Goal: Task Accomplishment & Management: Complete application form

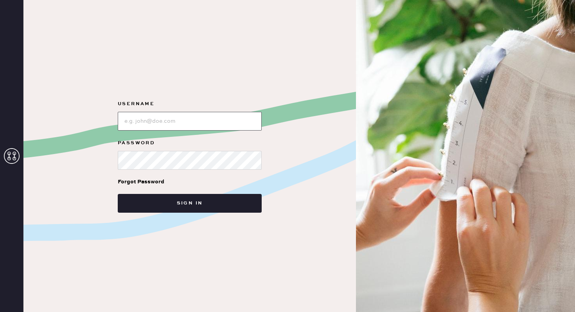
click at [215, 116] on input "loginName" at bounding box center [190, 121] width 144 height 19
type input "reformationbroadwayplaza"
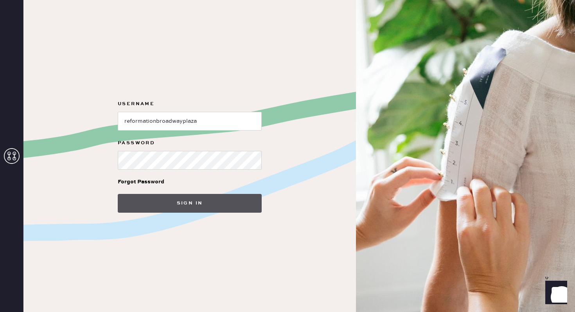
click at [210, 201] on button "Sign in" at bounding box center [190, 203] width 144 height 19
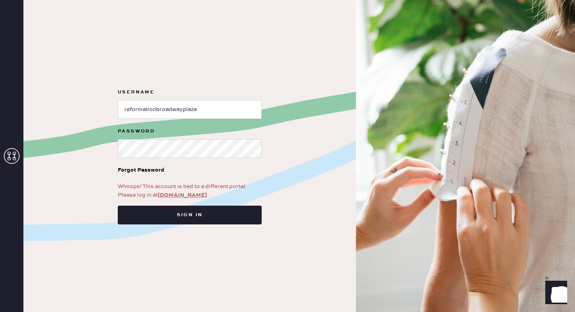
click at [188, 193] on link "[DOMAIN_NAME]" at bounding box center [182, 195] width 49 height 7
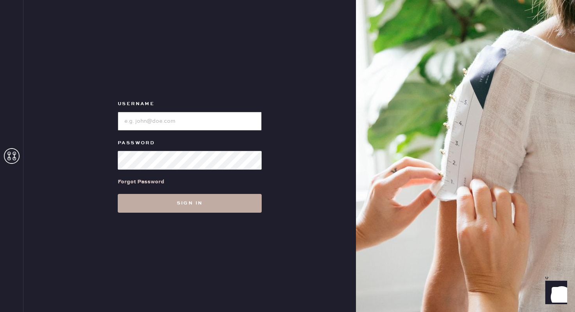
type input "reformationbroadwayplaza"
click at [190, 211] on button "Sign in" at bounding box center [190, 203] width 144 height 19
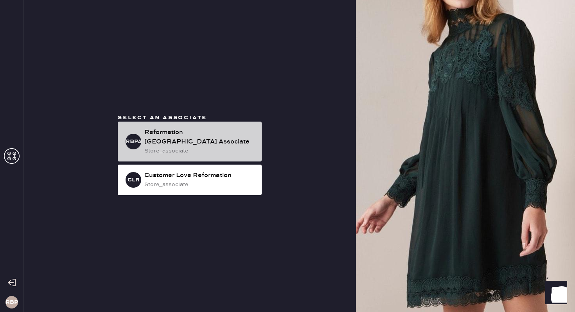
click at [169, 143] on div "Reformation Broadway Plaza Associate" at bounding box center [199, 137] width 111 height 19
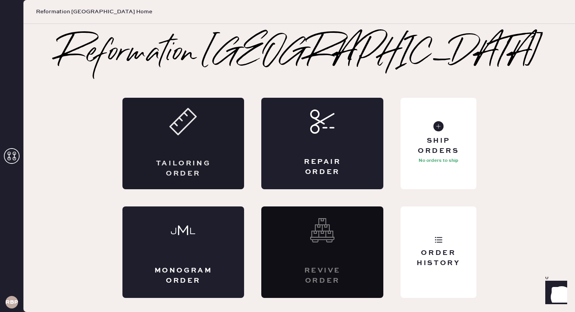
click at [183, 140] on div "Tailoring Order" at bounding box center [183, 143] width 122 height 91
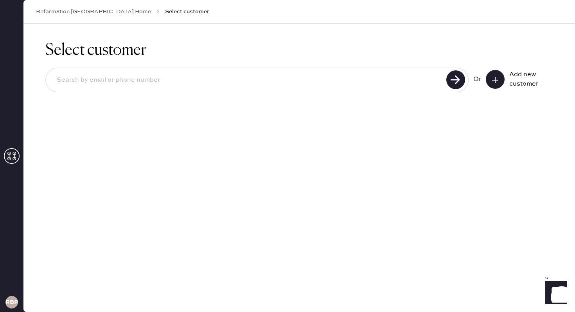
click at [136, 82] on input at bounding box center [246, 80] width 393 height 18
type input "jebalousek@gmail.com"
click at [457, 84] on use at bounding box center [455, 79] width 19 height 19
drag, startPoint x: 160, startPoint y: 80, endPoint x: 30, endPoint y: 81, distance: 130.6
click at [30, 81] on div "Select customer jebalousek@gmail.com Unable to find user, try again or add new …" at bounding box center [298, 83] width 551 height 118
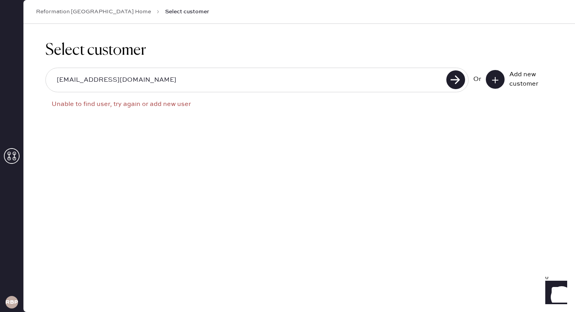
click at [496, 81] on icon at bounding box center [495, 80] width 8 height 8
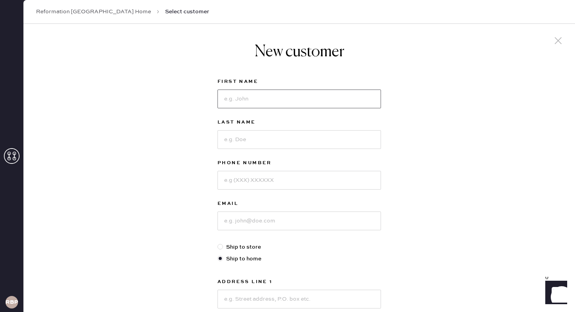
click at [255, 98] on input at bounding box center [298, 99] width 163 height 19
click at [234, 172] on input at bounding box center [298, 180] width 163 height 19
click at [261, 140] on input at bounding box center [298, 139] width 163 height 19
click at [233, 224] on input at bounding box center [298, 220] width 163 height 19
paste input "jebalousek@gmail.com"
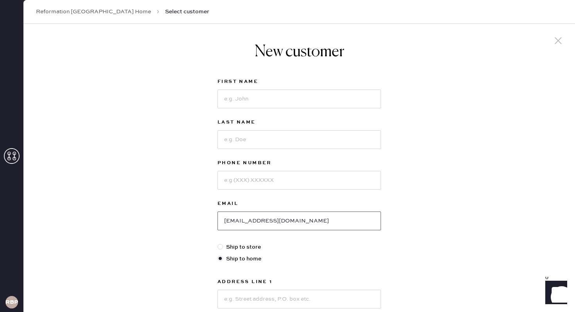
type input "jebalousek@gmail.com"
click at [248, 93] on input at bounding box center [298, 99] width 163 height 19
type input "Jenna"
type input "Balousek"
type input "9258869905"
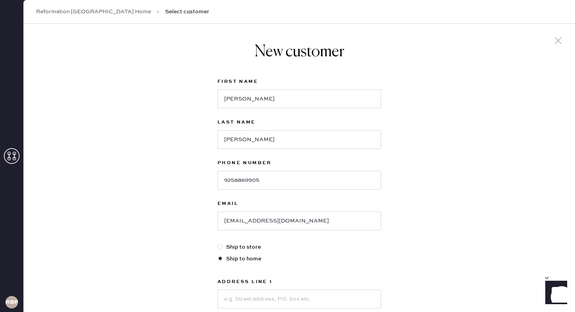
click at [432, 150] on div "New customer First Name Jenna Last Name Balousek Phone Number 9258869905 Email …" at bounding box center [298, 266] width 551 height 485
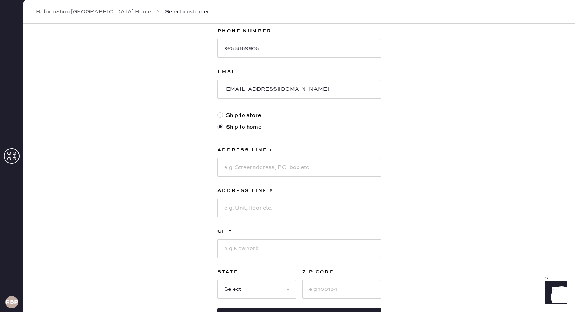
scroll to position [148, 0]
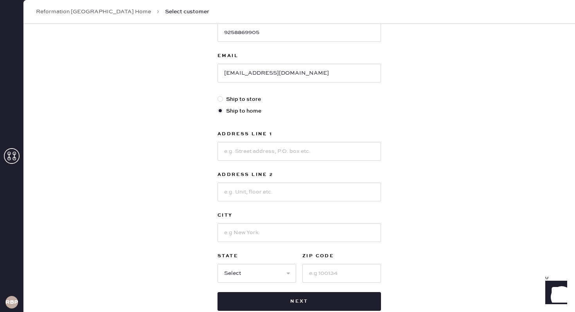
click at [319, 140] on div at bounding box center [298, 150] width 163 height 20
click at [321, 153] on input at bounding box center [298, 151] width 163 height 19
type input "2901 Stadium Drive"
click at [268, 186] on input at bounding box center [298, 192] width 163 height 19
click at [413, 186] on div "New customer First Name Jenna Last Name Balousek Phone Number 9258869905 Email …" at bounding box center [298, 118] width 551 height 485
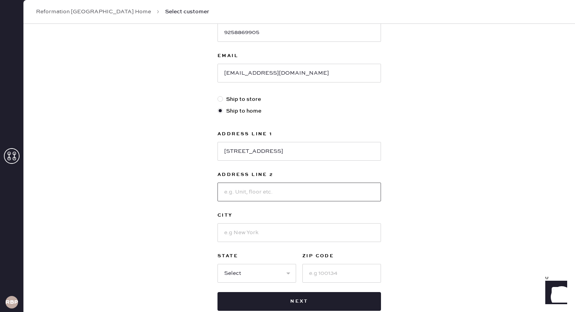
click at [279, 194] on input at bounding box center [298, 192] width 163 height 19
type input "#292647"
click at [293, 235] on input at bounding box center [298, 232] width 163 height 19
type input "Fort Worth"
click at [271, 271] on select "Select AK AL AR AZ CA CO CT DC DE FL GA HI IA ID IL IN KS KY LA MA MD ME MI MN …" at bounding box center [256, 273] width 79 height 19
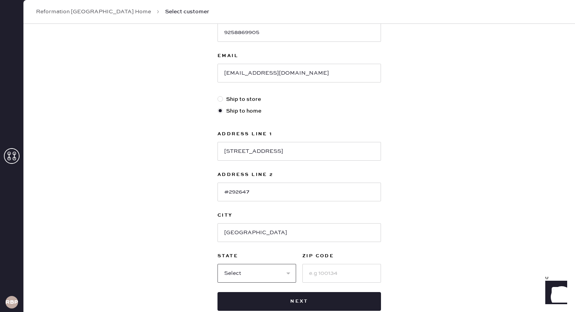
select select "TX"
click at [336, 272] on input at bounding box center [341, 273] width 79 height 19
type input "76129"
click at [469, 222] on div "New customer First Name Jenna Last Name Balousek Phone Number 9258869905 Email …" at bounding box center [298, 118] width 551 height 485
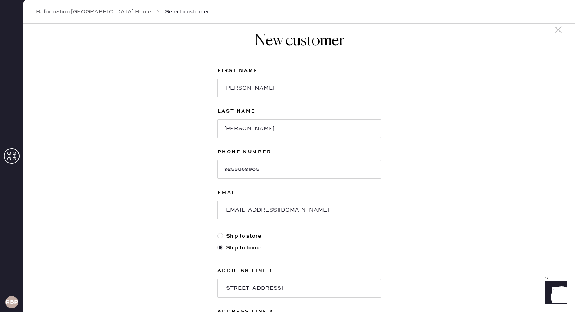
scroll to position [197, 0]
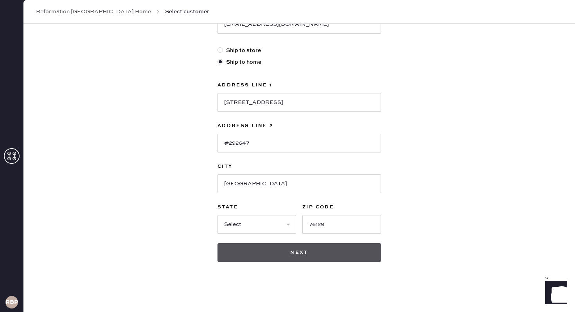
click at [348, 252] on button "Next" at bounding box center [298, 252] width 163 height 19
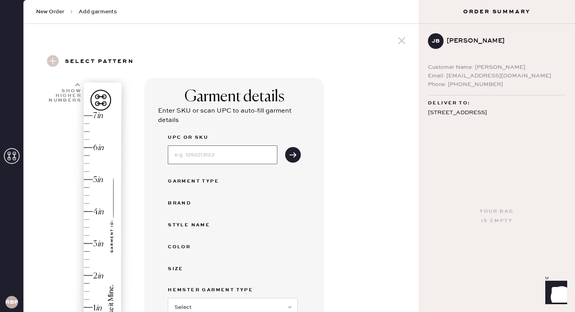
click at [215, 158] on input at bounding box center [222, 154] width 109 height 19
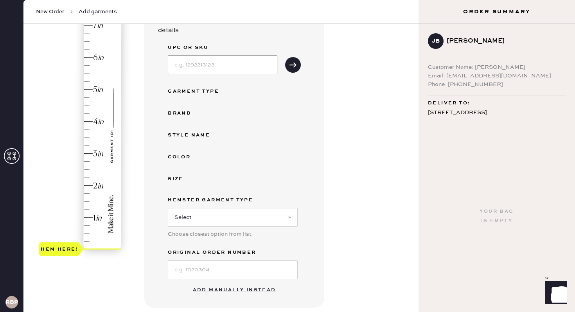
scroll to position [89, 0]
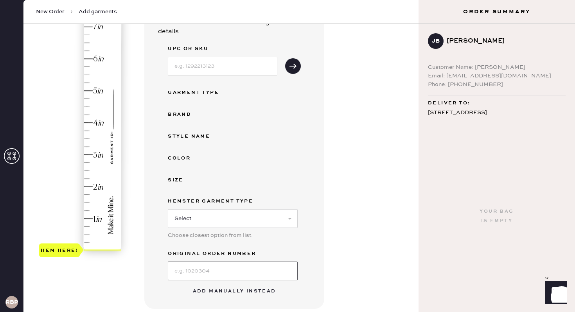
click at [216, 271] on input at bounding box center [233, 271] width 130 height 19
type input "S32711031"
click at [234, 292] on button "Add manually instead" at bounding box center [234, 291] width 93 height 16
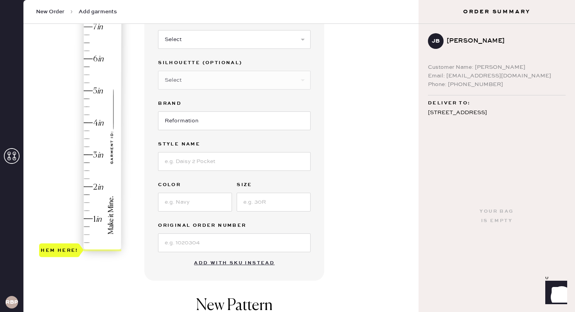
scroll to position [66, 0]
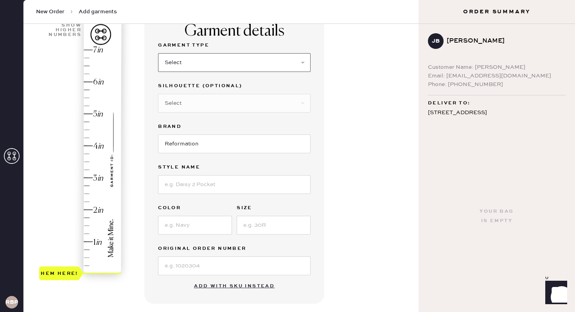
click at [212, 61] on select "Select Basic Skirt Jeans Leggings Pants Shorts Basic Sleeved Dress Basic Sleeve…" at bounding box center [234, 62] width 152 height 19
select select "2"
click at [192, 106] on select "Select Shorts Cropped Flare Boot Cut Straight Skinny Other" at bounding box center [234, 103] width 152 height 19
select select "other"
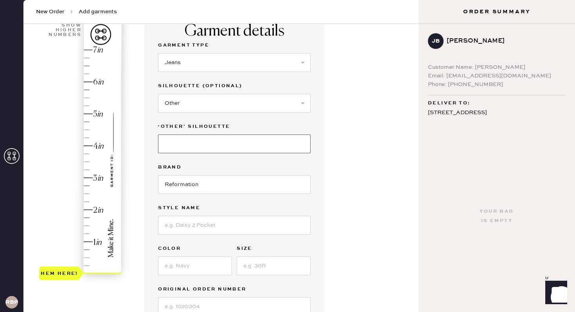
click at [196, 150] on input at bounding box center [234, 143] width 152 height 19
type input "Wide Leg"
click at [200, 240] on div "Garment Type Select Basic Skirt Jeans Leggings Pants Shorts Basic Sleeved Dress…" at bounding box center [234, 178] width 152 height 275
click at [200, 225] on input at bounding box center [234, 225] width 152 height 19
type input "Cary Low Rise"
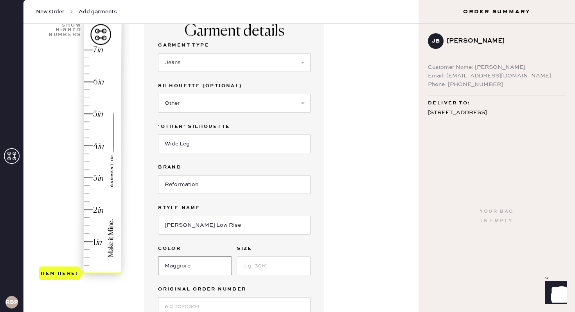
type input "Maggiore"
type input "24"
click at [365, 203] on div "Garment details Garment Type Select Basic Skirt Jeans Leggings Pants Shorts Bas…" at bounding box center [278, 254] width 268 height 485
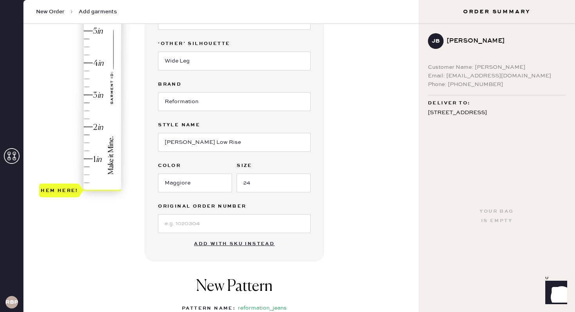
scroll to position [149, 0]
click at [245, 214] on input at bounding box center [234, 222] width 152 height 19
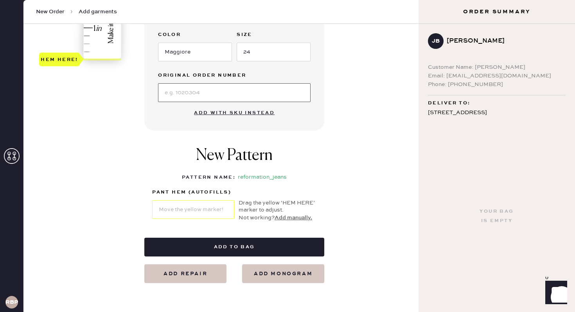
scroll to position [284, 0]
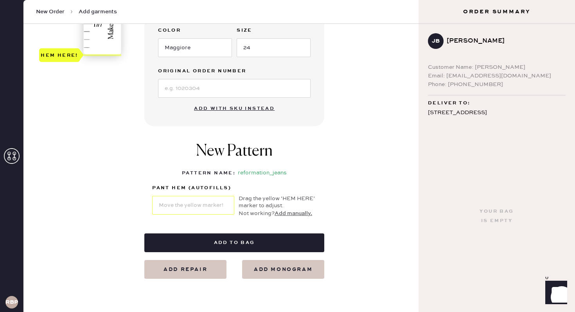
click at [296, 216] on button "Add manually." at bounding box center [293, 213] width 38 height 9
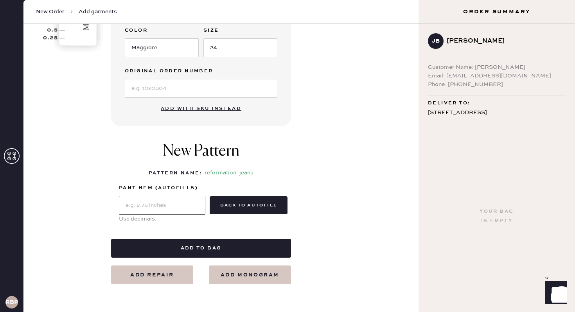
click at [147, 202] on input "text" at bounding box center [162, 205] width 86 height 19
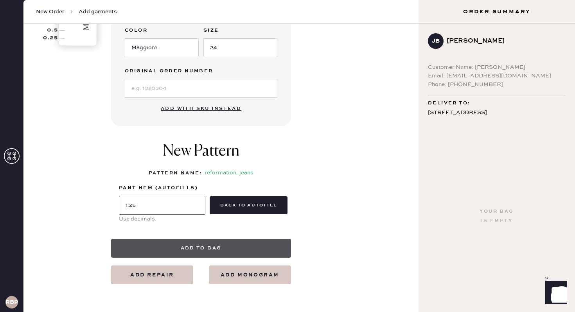
type input "1.25"
click at [236, 247] on button "Add to bag" at bounding box center [201, 248] width 180 height 19
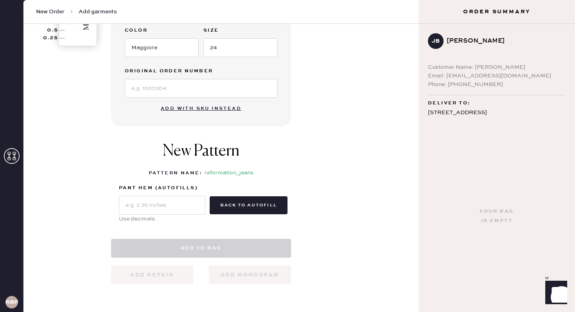
scroll to position [310, 0]
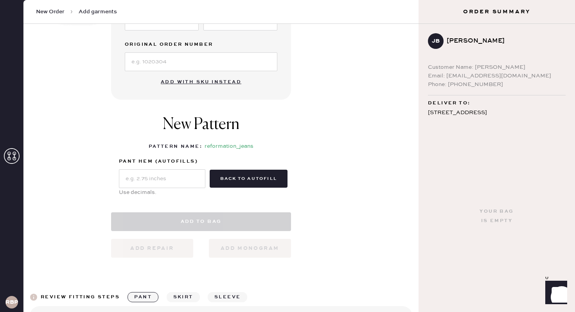
select select "2"
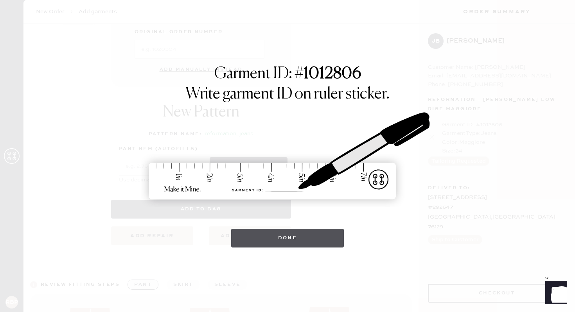
click at [305, 229] on button "Done" at bounding box center [287, 238] width 113 height 19
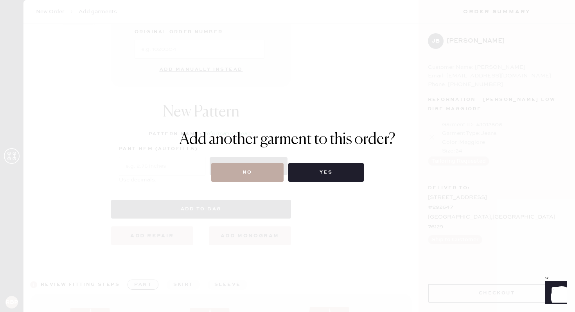
click at [242, 170] on button "No" at bounding box center [247, 172] width 72 height 19
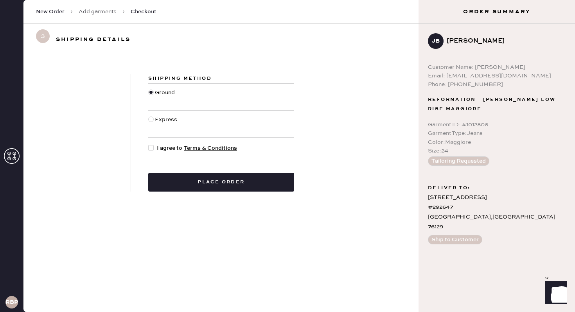
click at [156, 121] on div "Express" at bounding box center [167, 123] width 24 height 17
click at [149, 116] on input "Express" at bounding box center [148, 115] width 0 height 0
radio input "true"
click at [152, 150] on div at bounding box center [150, 147] width 5 height 5
click at [149, 144] on input "I agree to Terms & Conditions" at bounding box center [148, 144] width 0 height 0
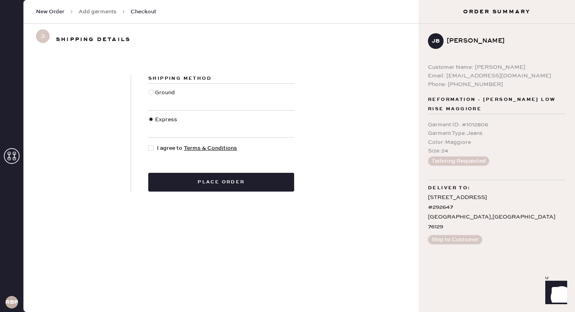
checkbox input "true"
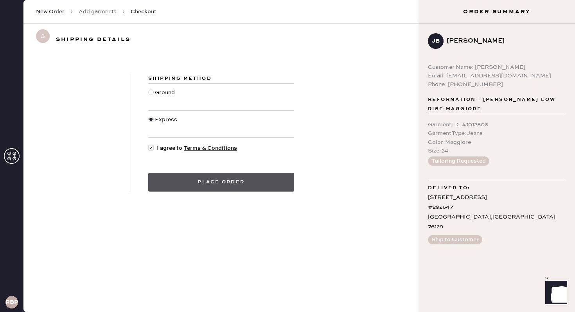
click at [261, 186] on button "Place order" at bounding box center [221, 182] width 146 height 19
